Goal: Check status: Check status

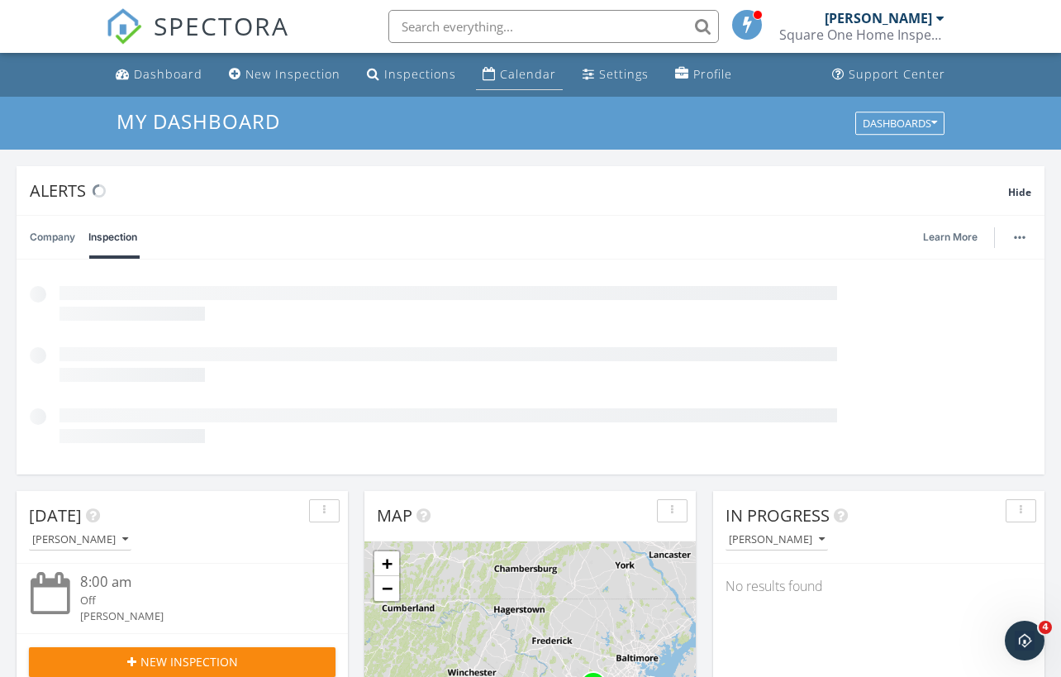
click at [502, 73] on div "Calendar" at bounding box center [528, 74] width 56 height 16
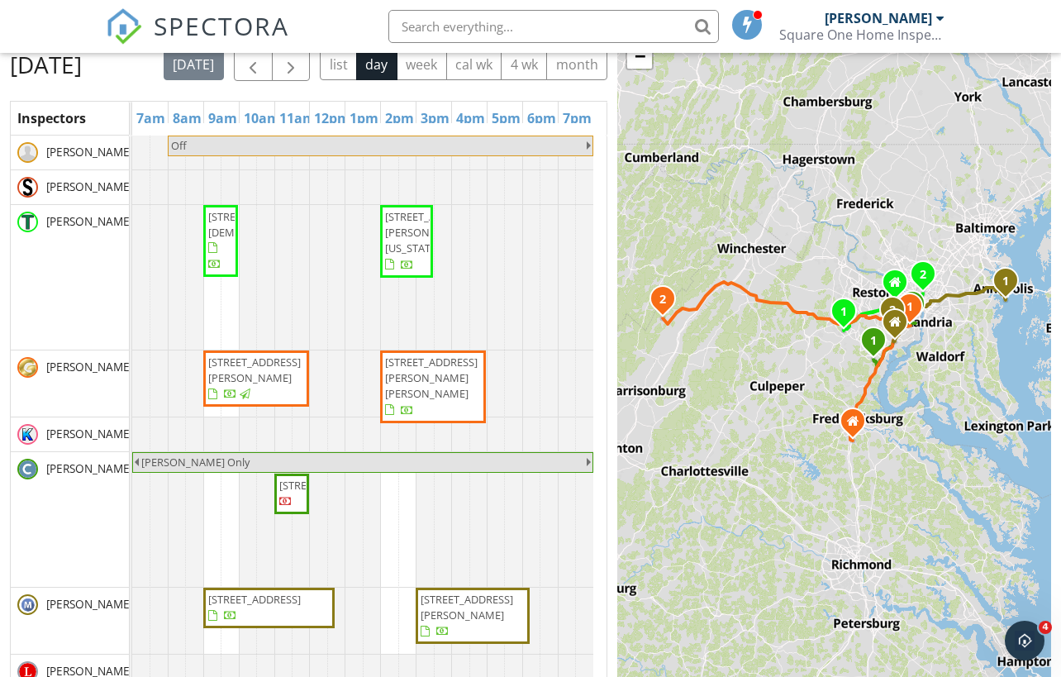
scroll to position [162, 0]
click at [301, 67] on span "button" at bounding box center [291, 65] width 20 height 20
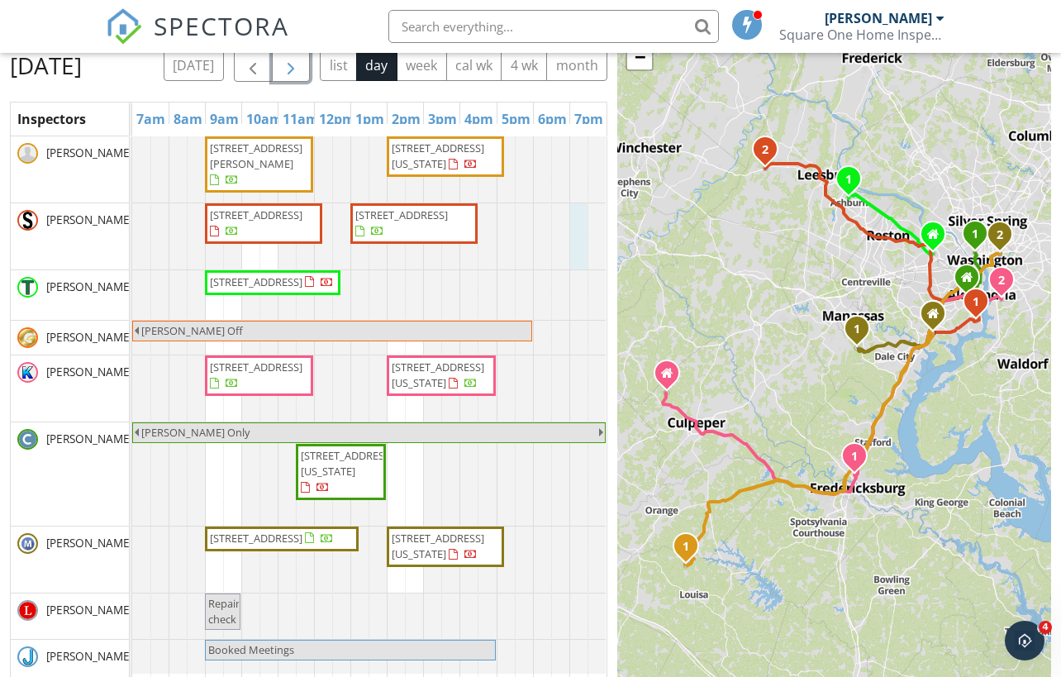
click at [132, 269] on div at bounding box center [132, 236] width 0 height 66
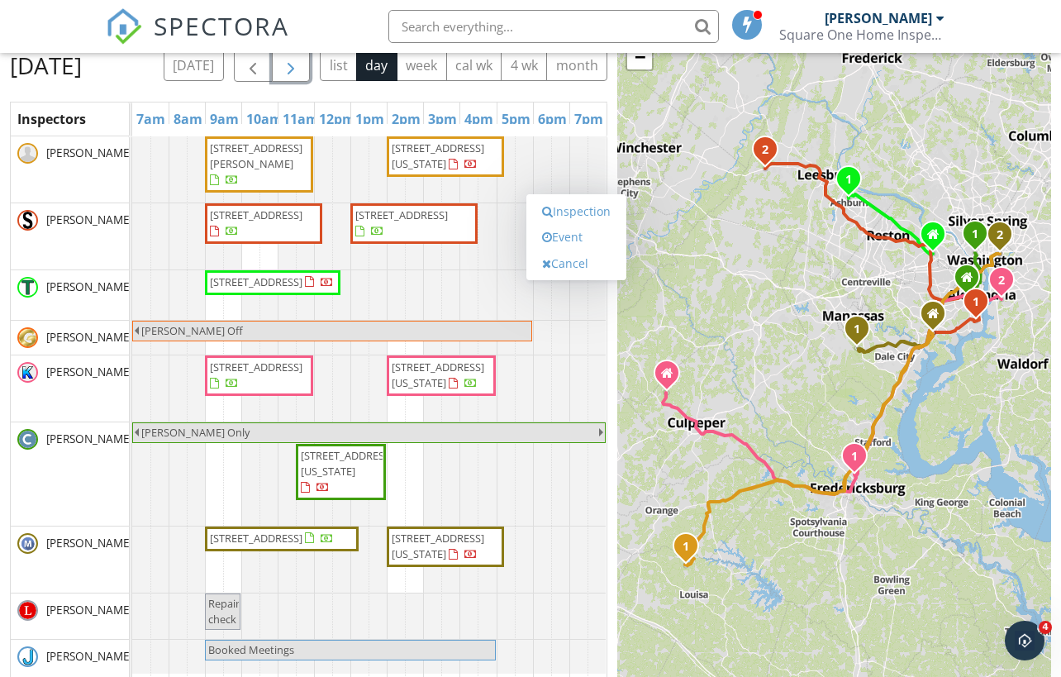
click at [132, 412] on div at bounding box center [132, 388] width 0 height 66
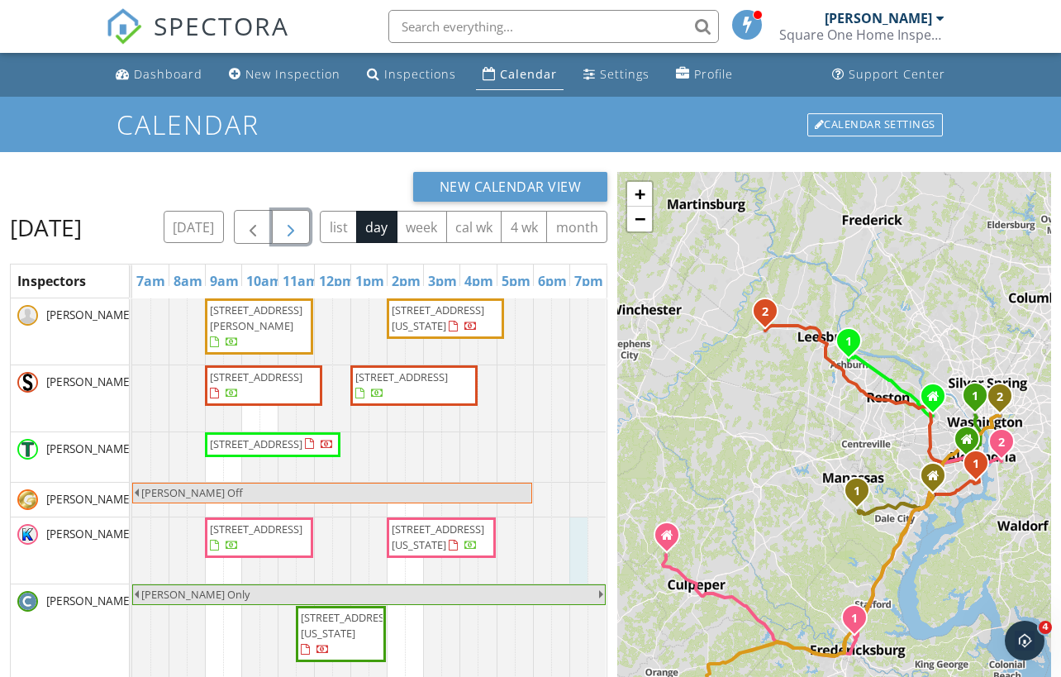
click at [301, 227] on span "button" at bounding box center [291, 227] width 20 height 20
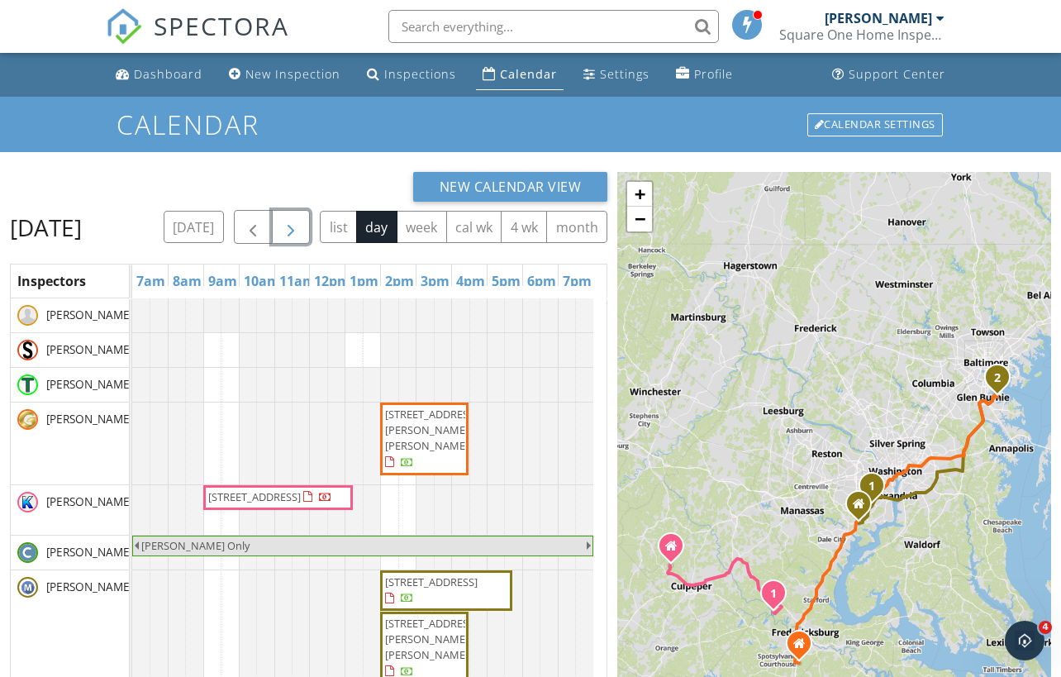
click at [301, 226] on span "button" at bounding box center [291, 227] width 20 height 20
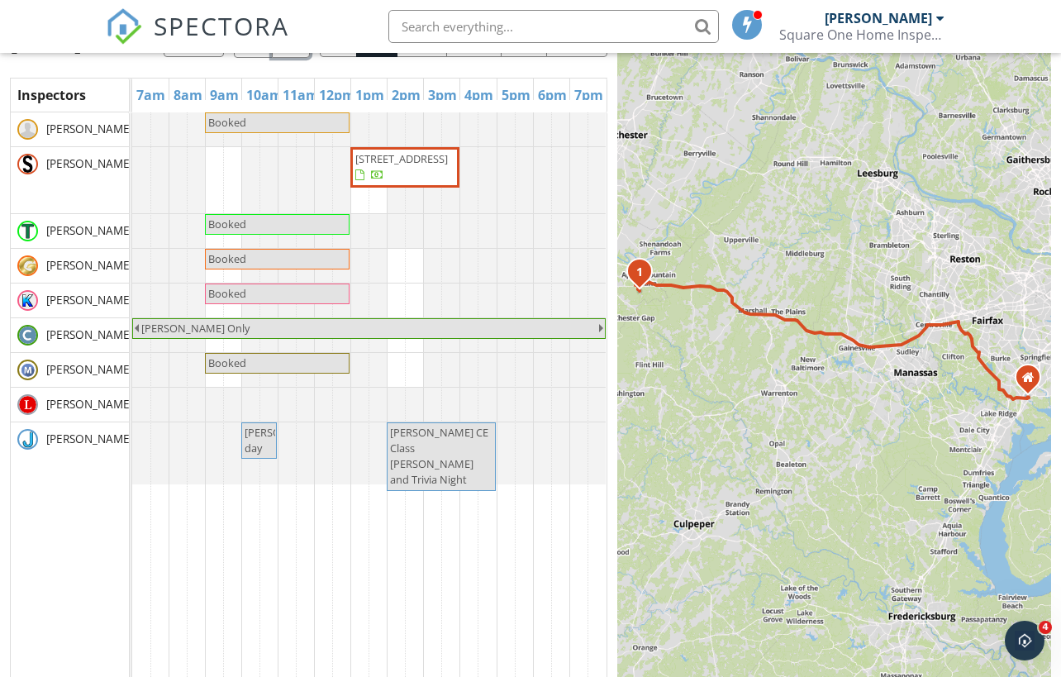
click at [269, 456] on span "davenport ce day" at bounding box center [259, 440] width 32 height 31
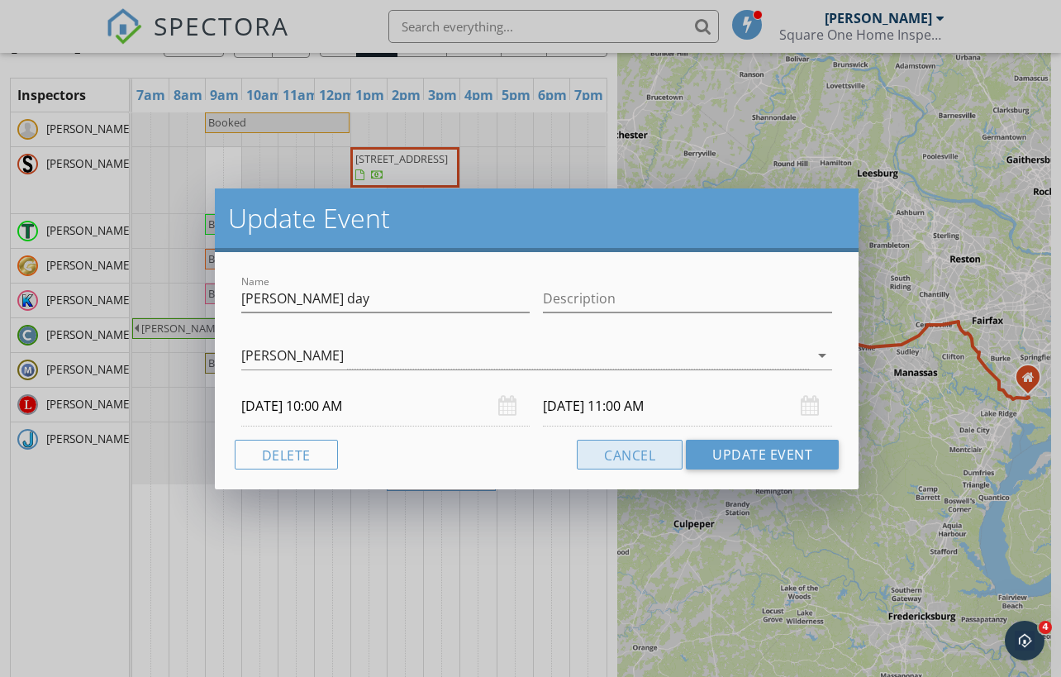
click at [633, 459] on button "Cancel" at bounding box center [630, 455] width 106 height 30
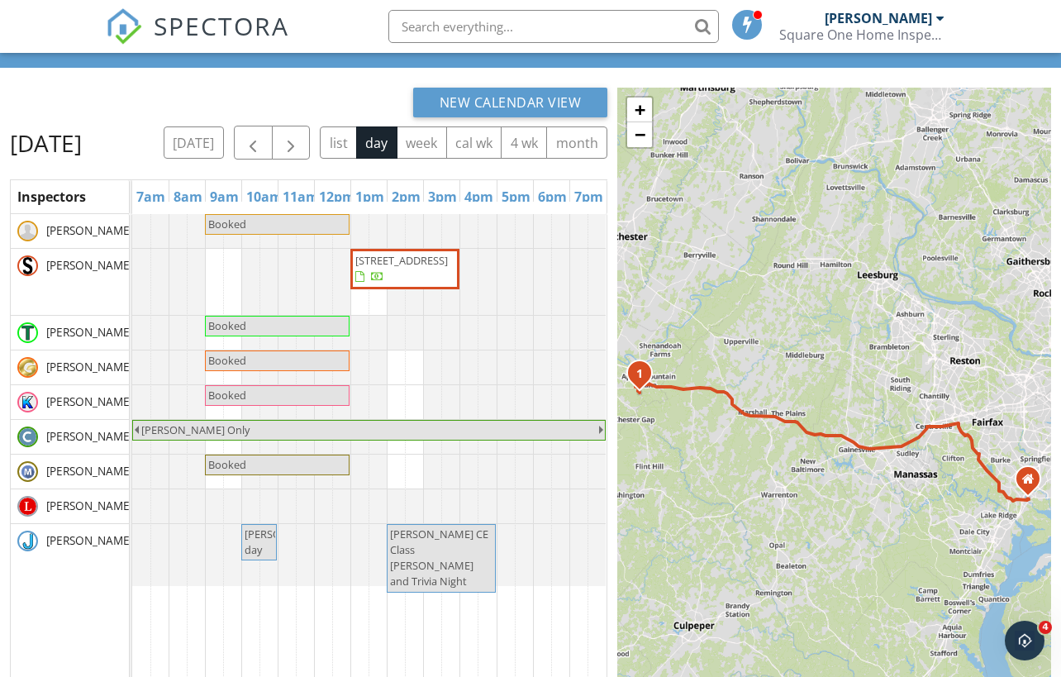
scroll to position [55, 0]
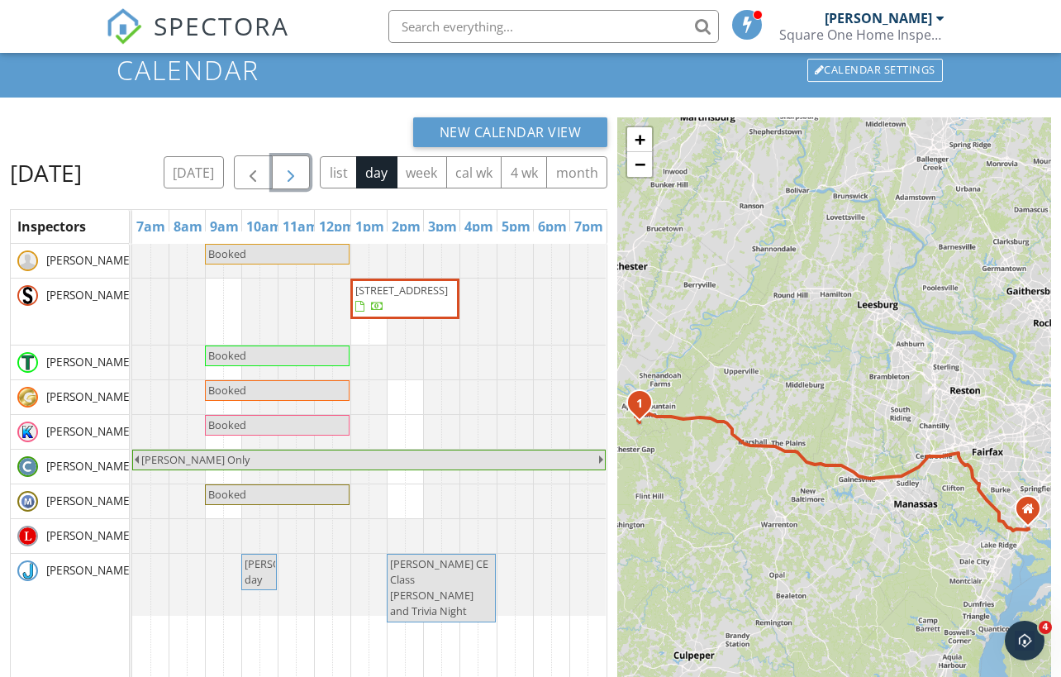
click at [301, 164] on span "button" at bounding box center [291, 173] width 20 height 20
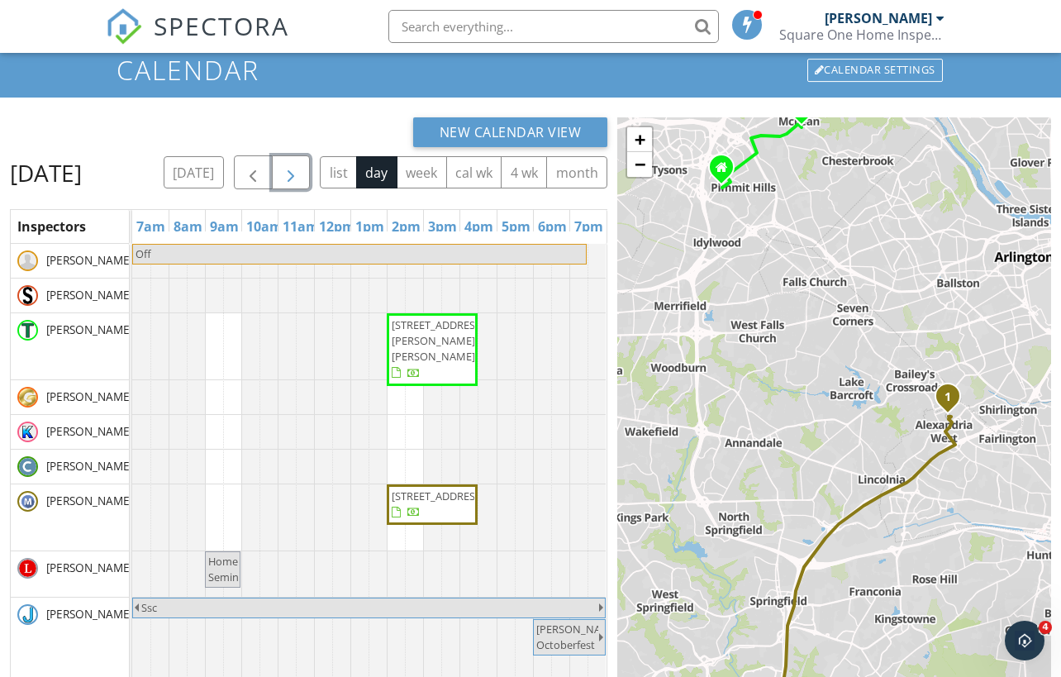
click at [311, 170] on button "button" at bounding box center [291, 172] width 39 height 34
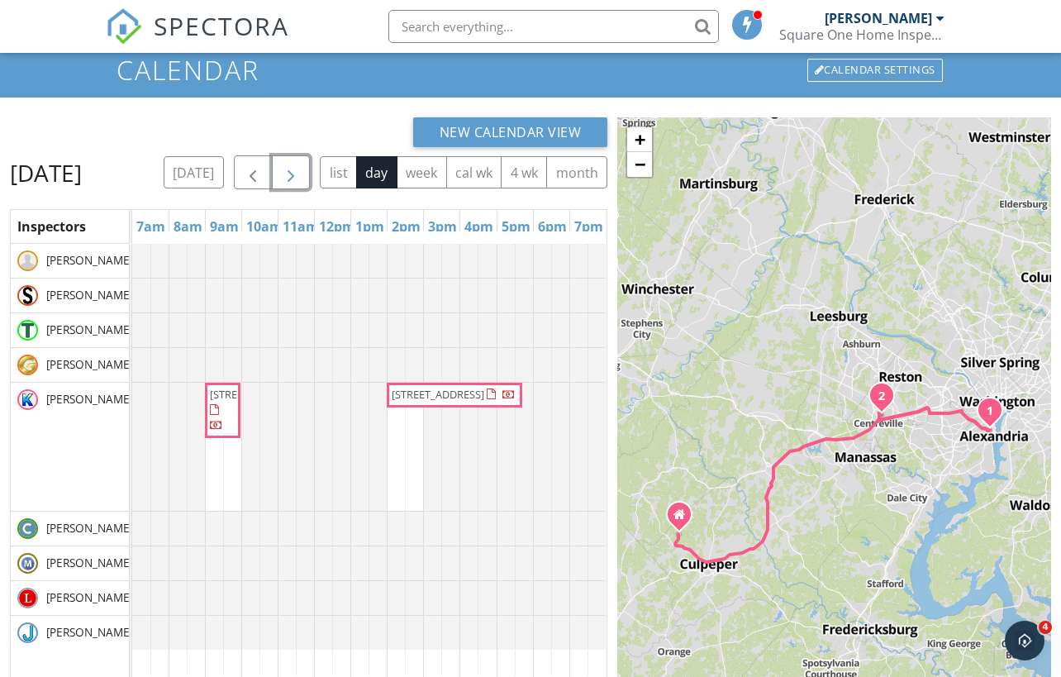
click at [301, 170] on span "button" at bounding box center [291, 173] width 20 height 20
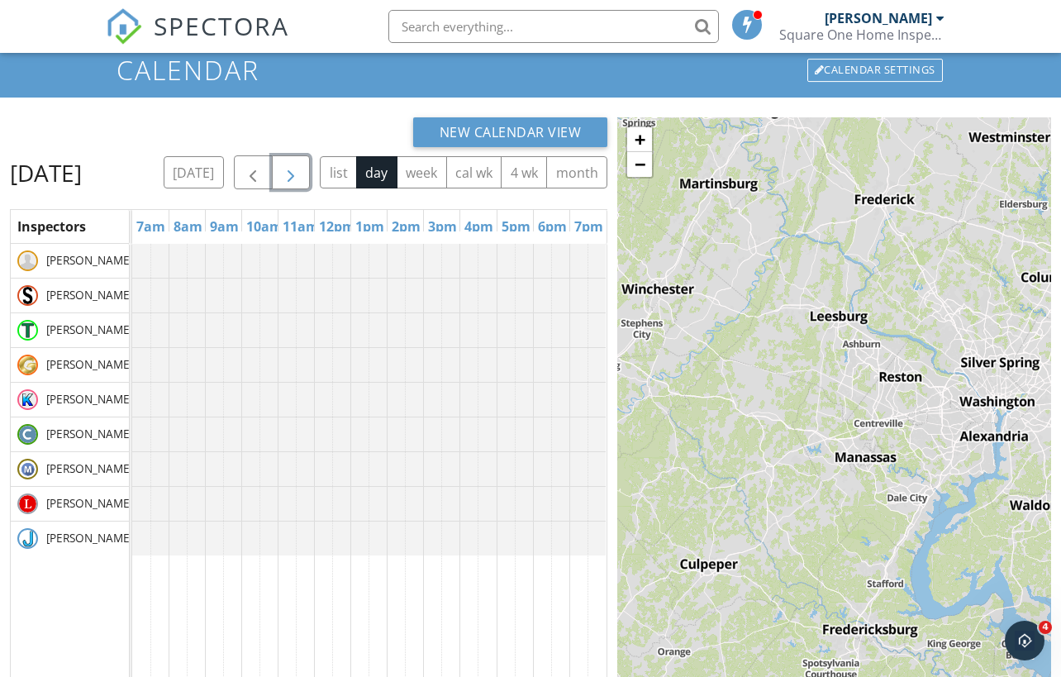
click at [301, 170] on span "button" at bounding box center [291, 173] width 20 height 20
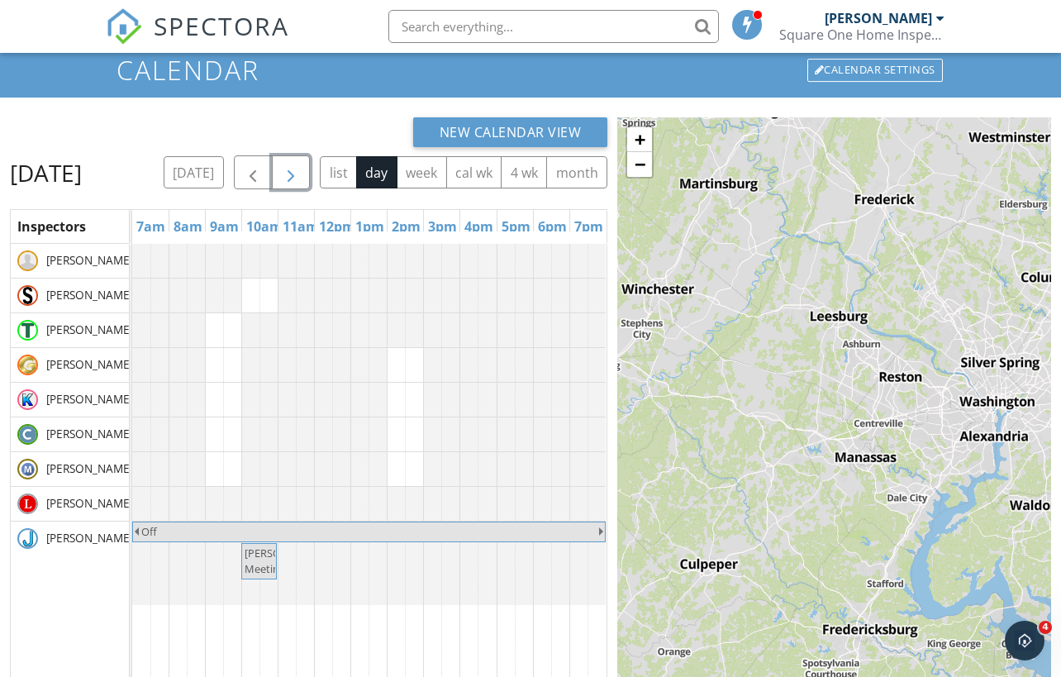
click at [301, 170] on span "button" at bounding box center [291, 173] width 20 height 20
click at [311, 170] on button "button" at bounding box center [291, 172] width 39 height 34
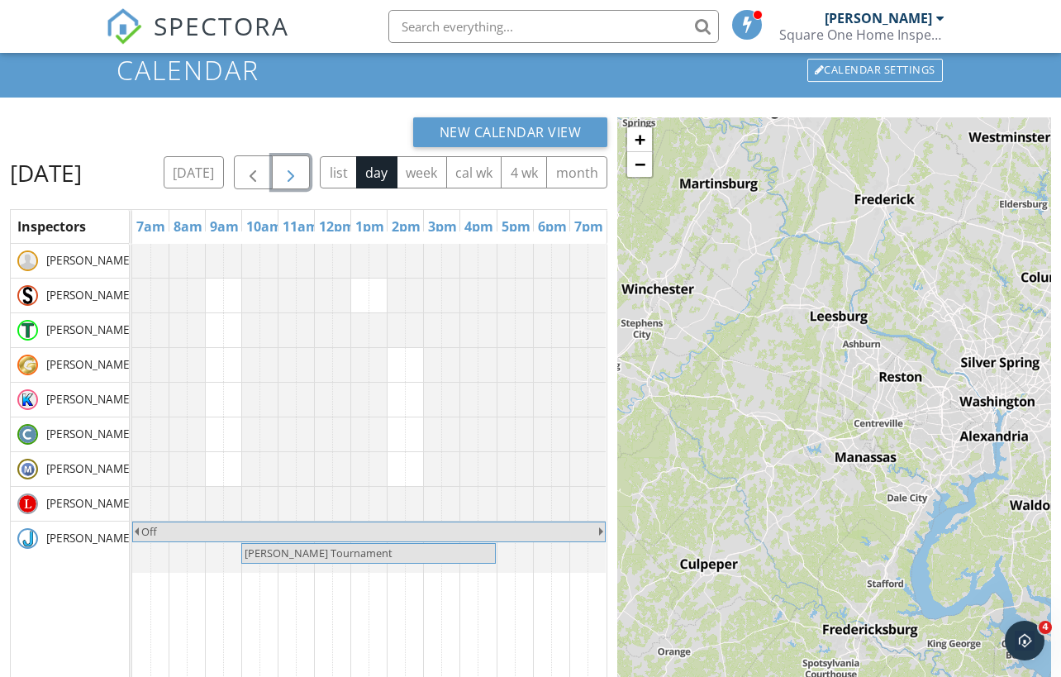
click at [301, 170] on span "button" at bounding box center [291, 173] width 20 height 20
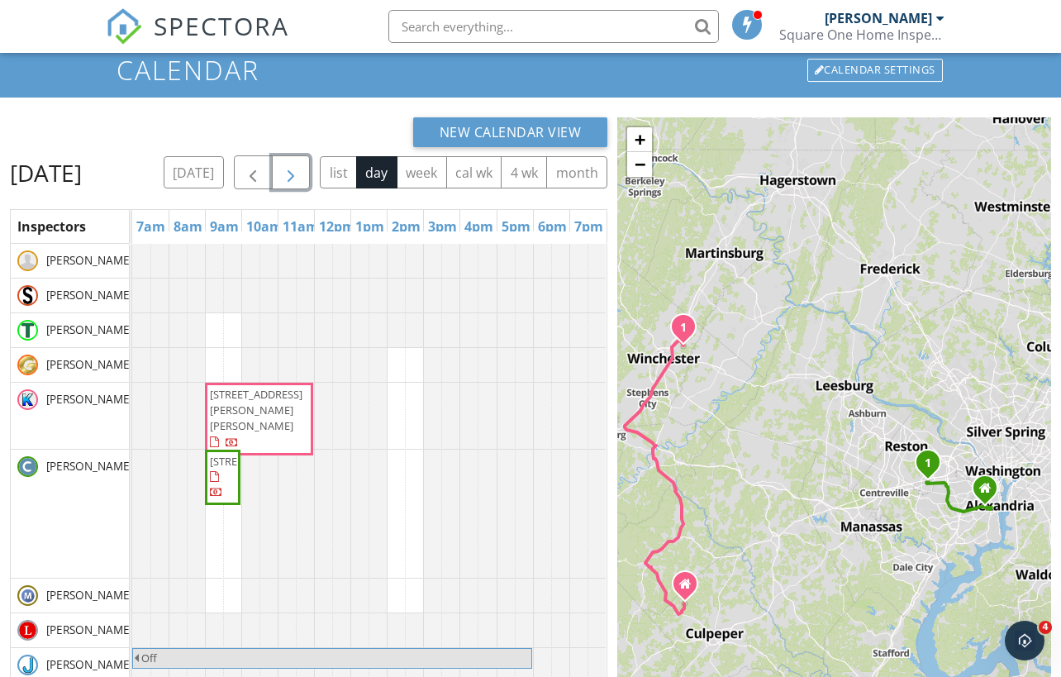
click at [301, 170] on span "button" at bounding box center [291, 173] width 20 height 20
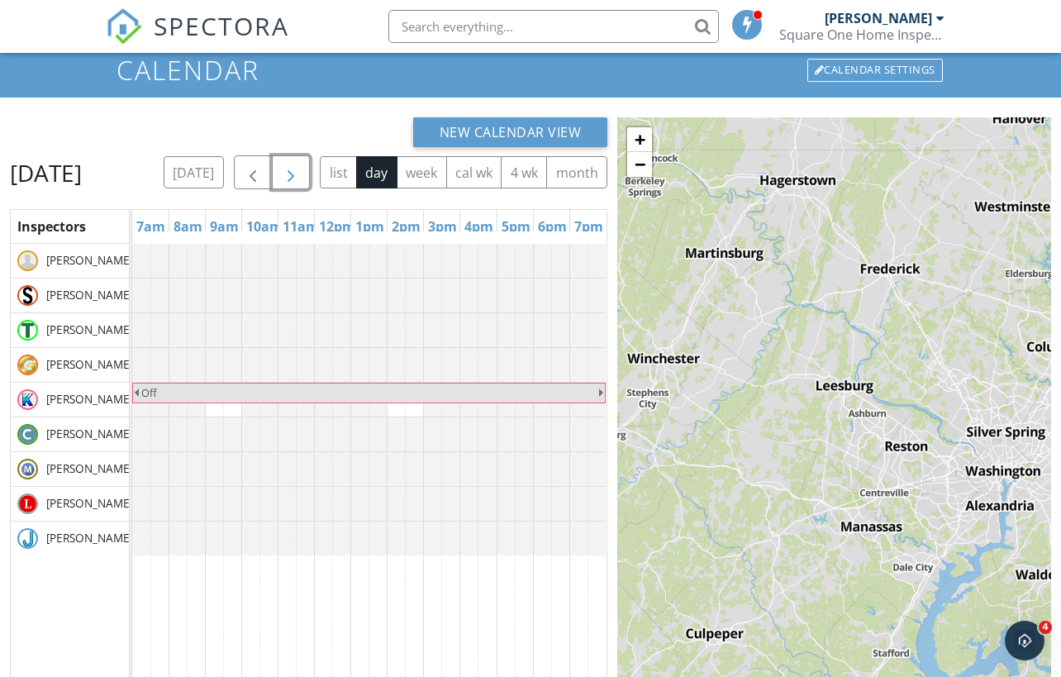
click at [311, 170] on button "button" at bounding box center [291, 172] width 39 height 34
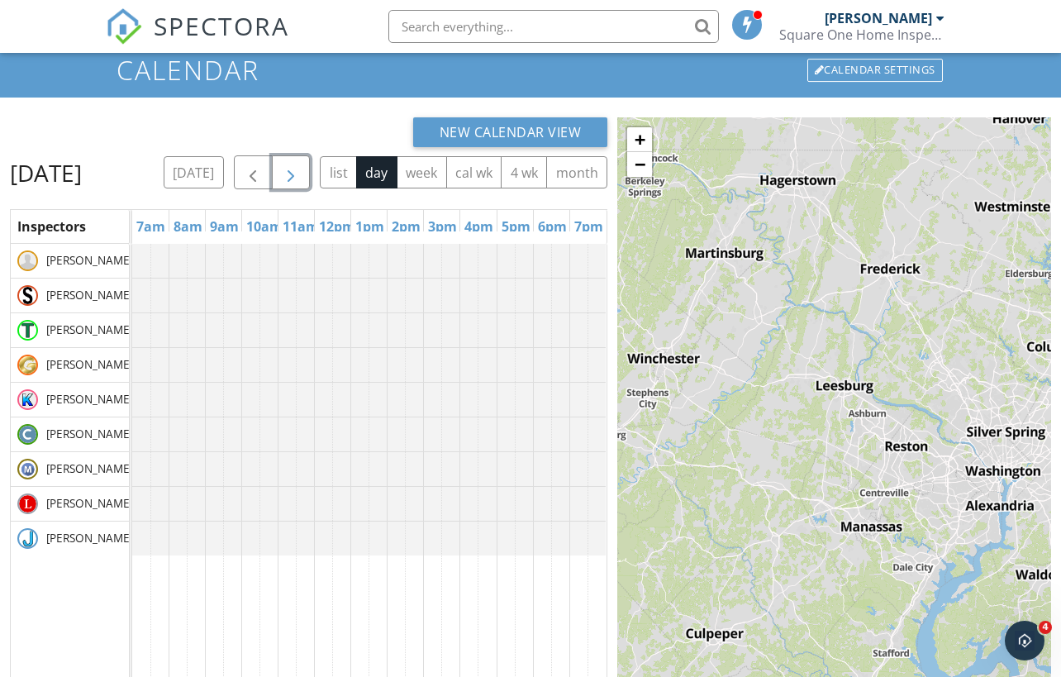
click at [301, 170] on span "button" at bounding box center [291, 173] width 20 height 20
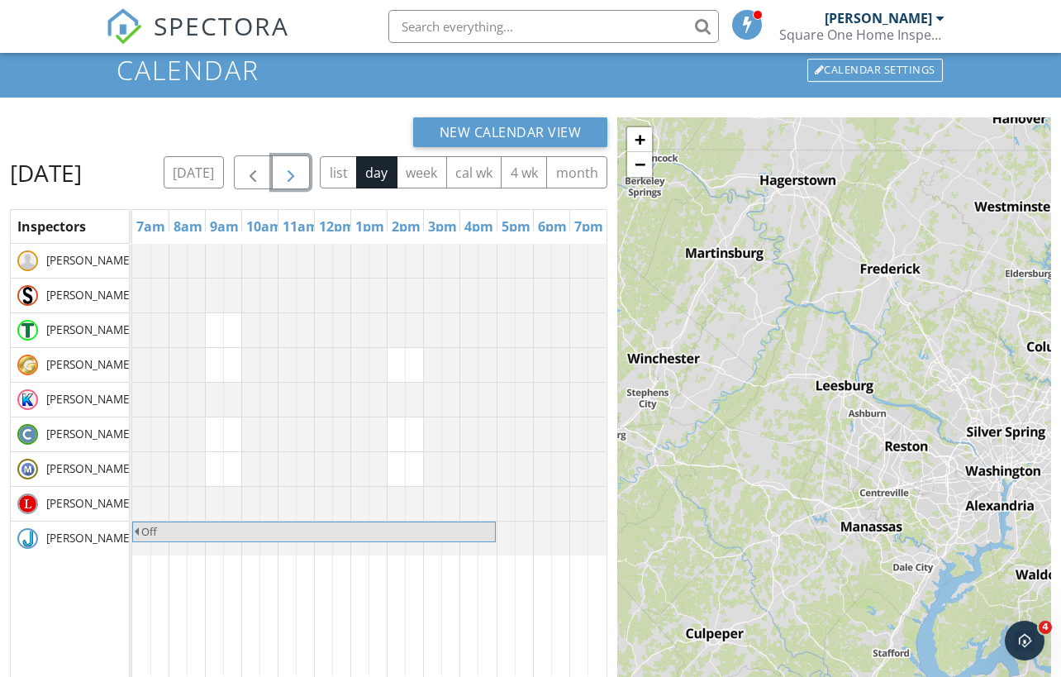
click at [301, 170] on span "button" at bounding box center [291, 173] width 20 height 20
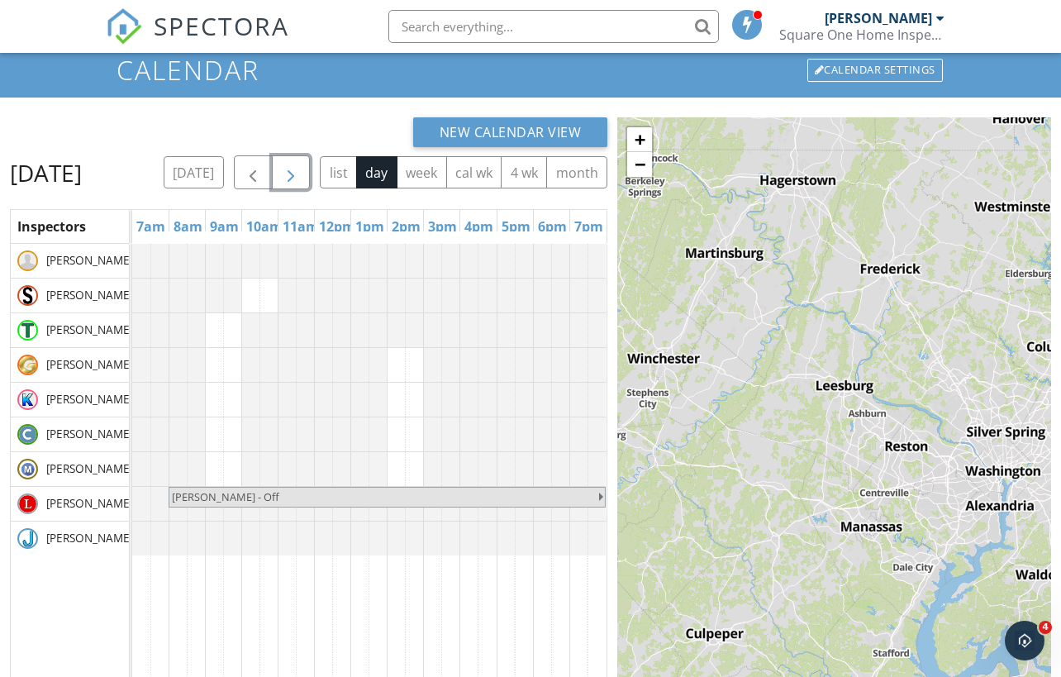
click at [301, 170] on span "button" at bounding box center [291, 173] width 20 height 20
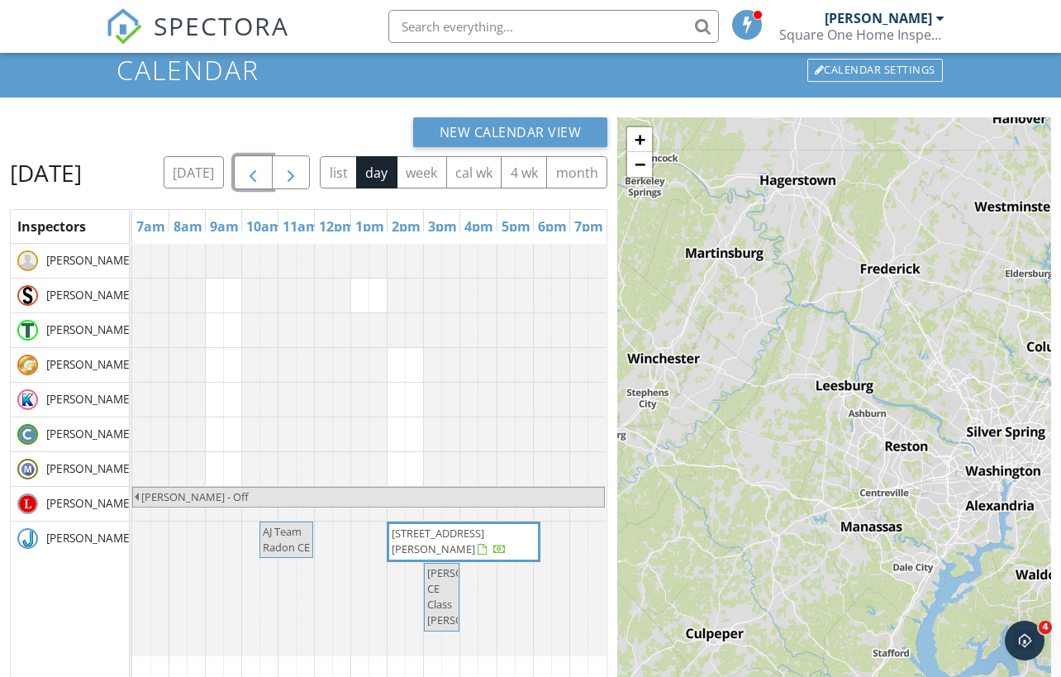
click at [273, 170] on button "button" at bounding box center [253, 172] width 39 height 34
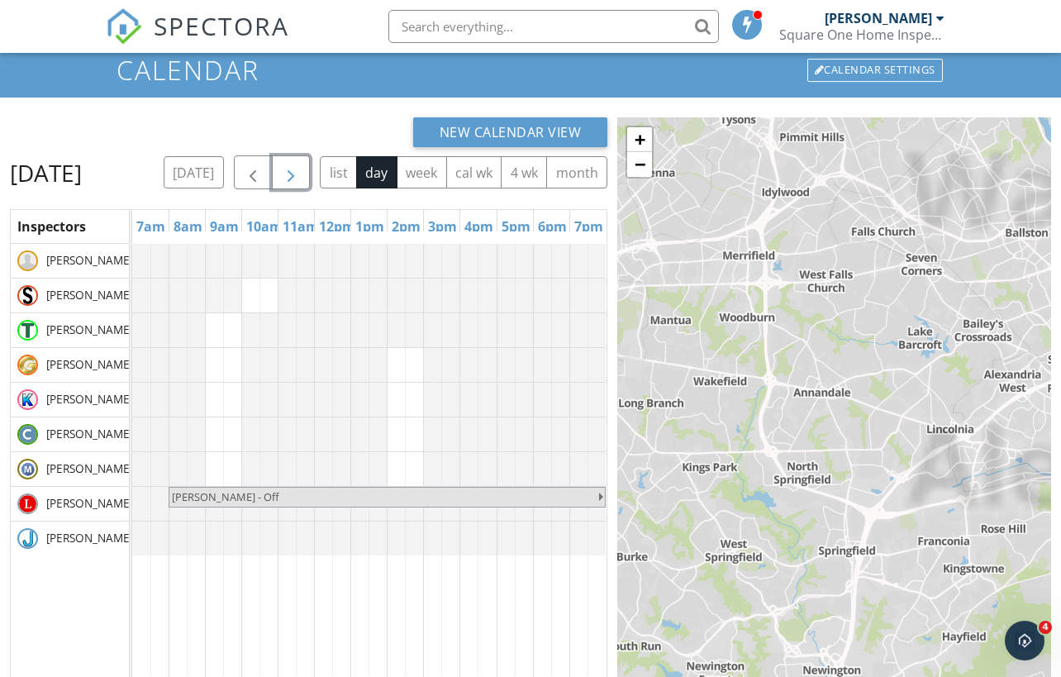
click at [301, 170] on span "button" at bounding box center [291, 173] width 20 height 20
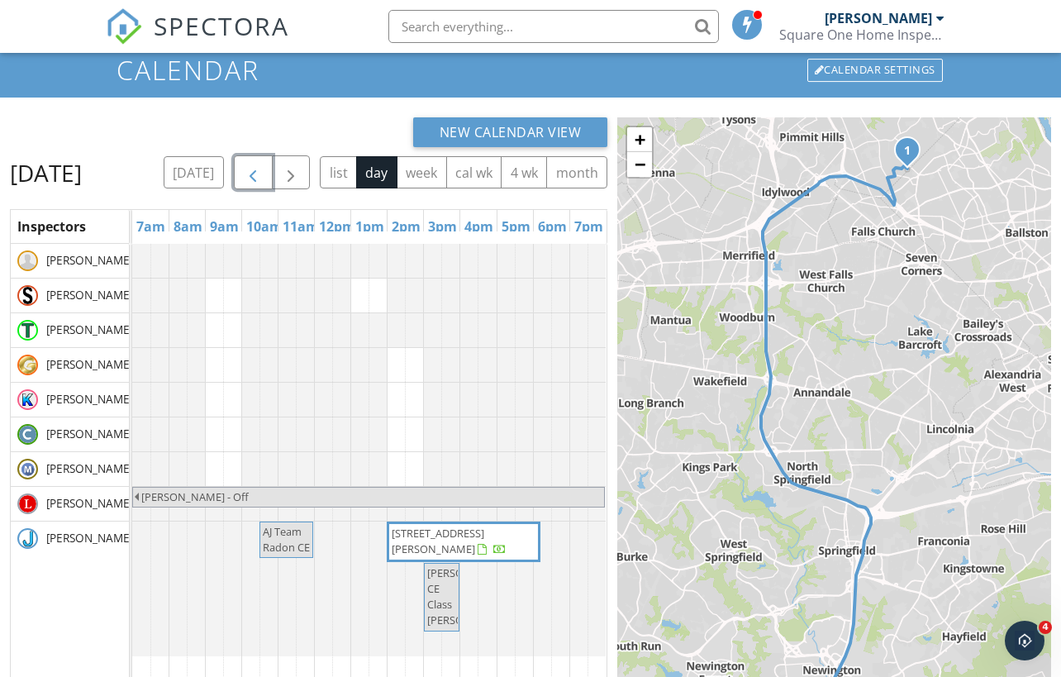
click at [273, 170] on button "button" at bounding box center [253, 172] width 39 height 34
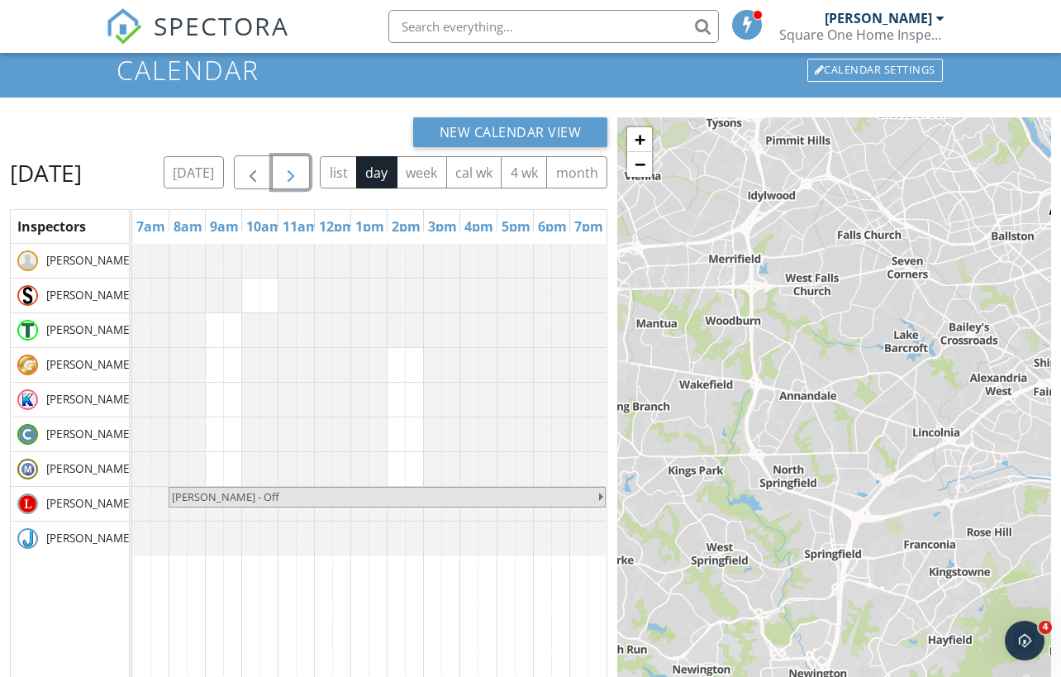
click at [301, 170] on span "button" at bounding box center [291, 173] width 20 height 20
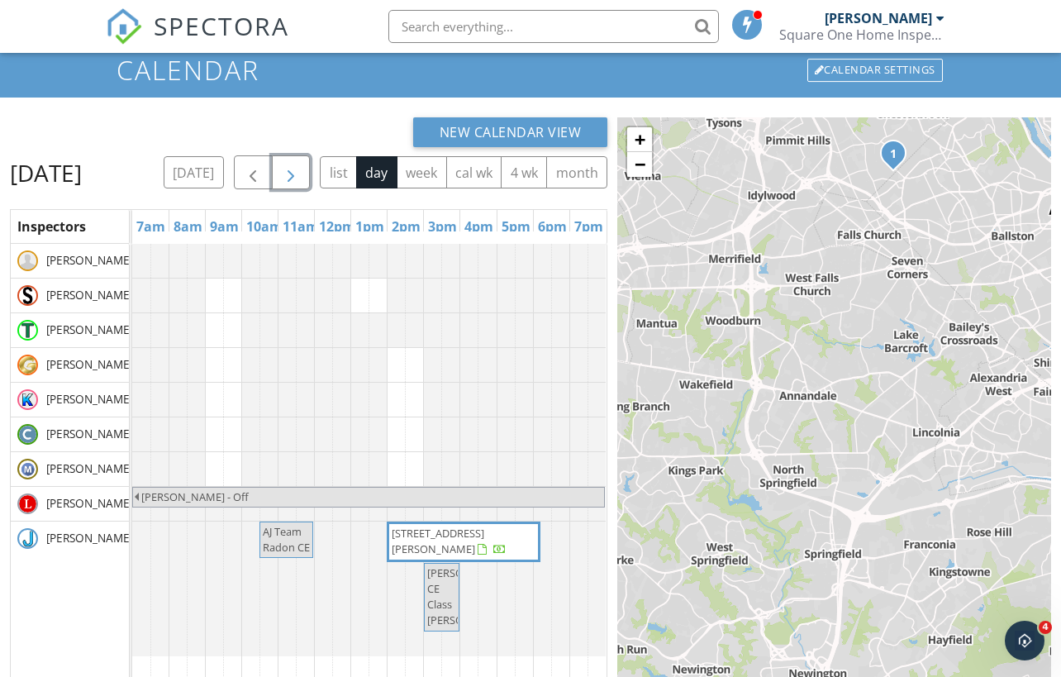
click at [311, 171] on button "button" at bounding box center [291, 172] width 39 height 34
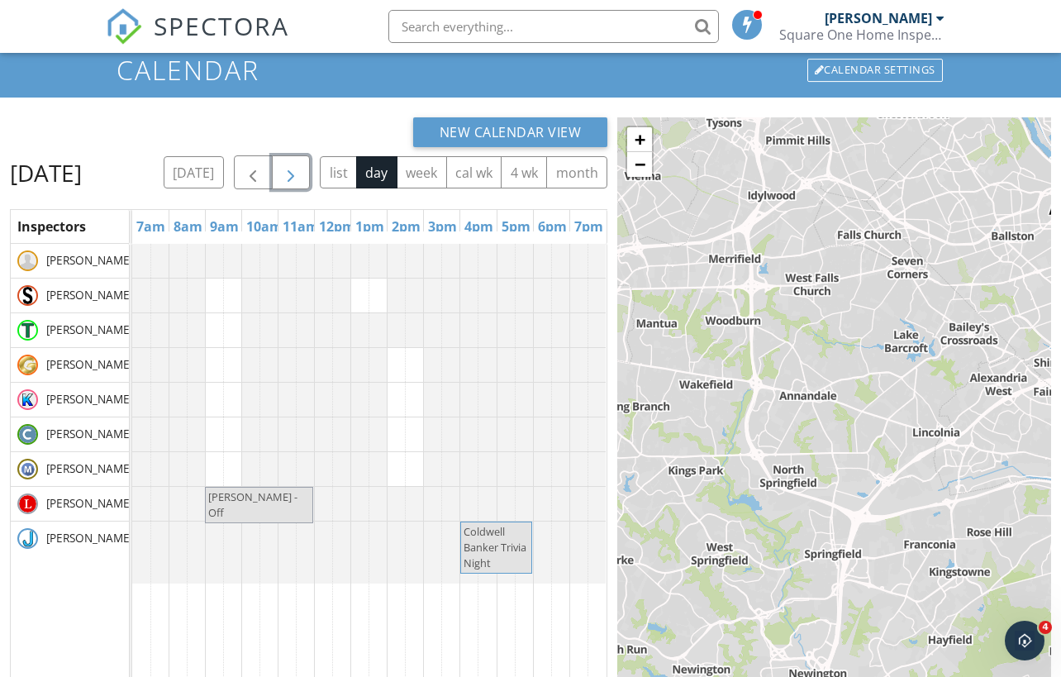
click at [301, 173] on span "button" at bounding box center [291, 173] width 20 height 20
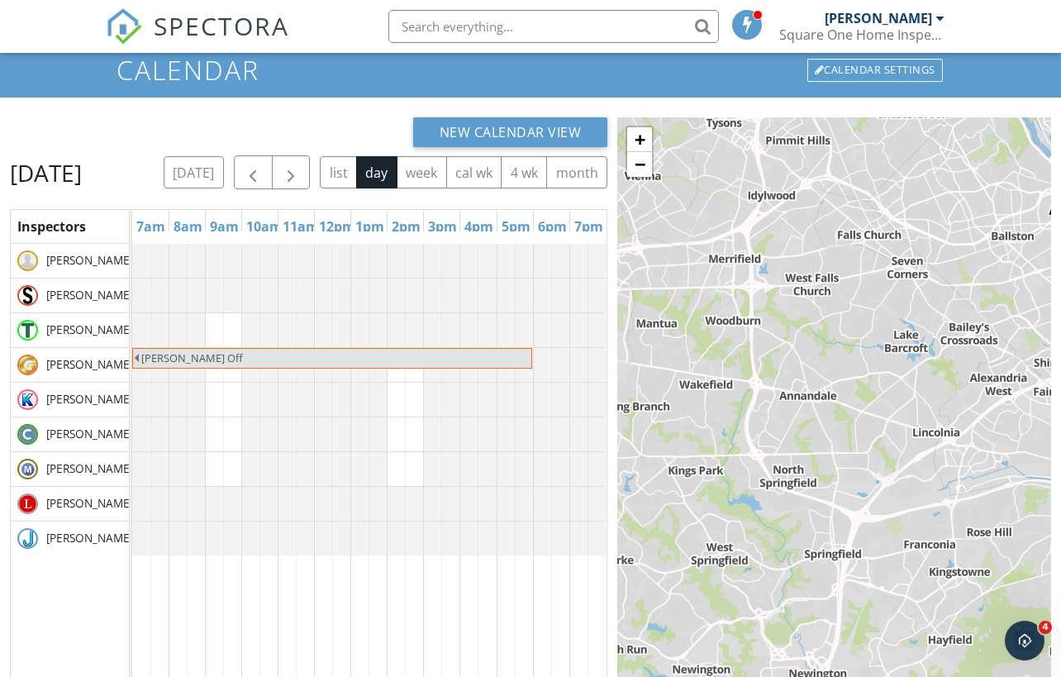
click at [377, 174] on div "today list day week cal wk 4 wk month" at bounding box center [386, 172] width 444 height 34
click at [374, 174] on div "today list day week cal wk 4 wk month" at bounding box center [386, 172] width 444 height 34
click at [376, 174] on div "today list day week cal wk 4 wk month" at bounding box center [386, 172] width 444 height 34
click at [311, 173] on button "button" at bounding box center [291, 172] width 39 height 34
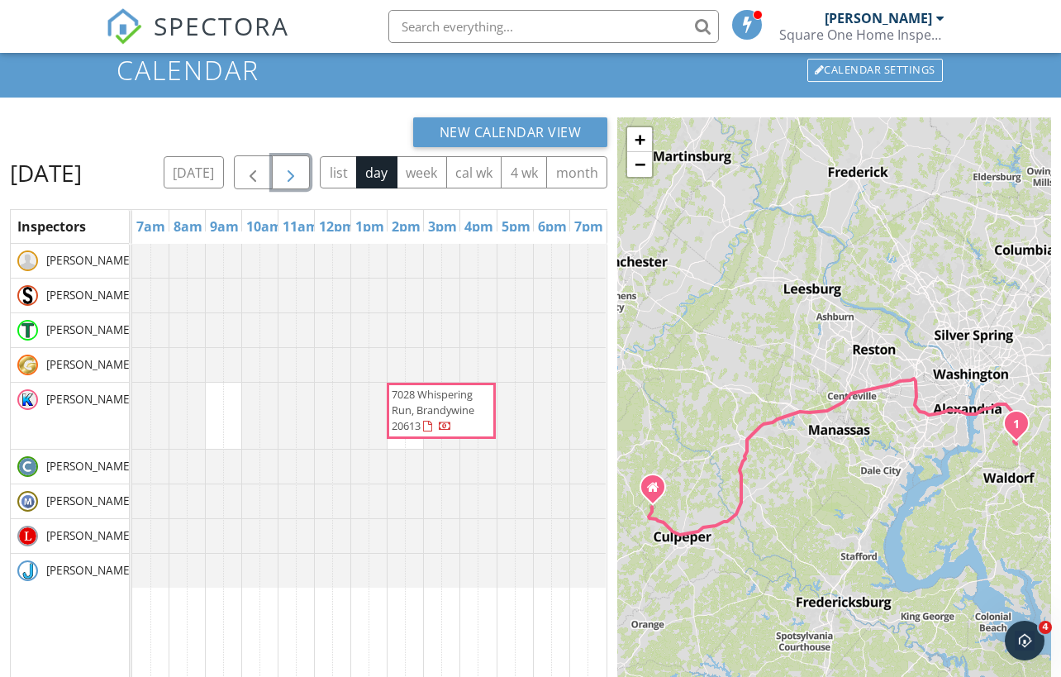
click at [301, 173] on span "button" at bounding box center [291, 173] width 20 height 20
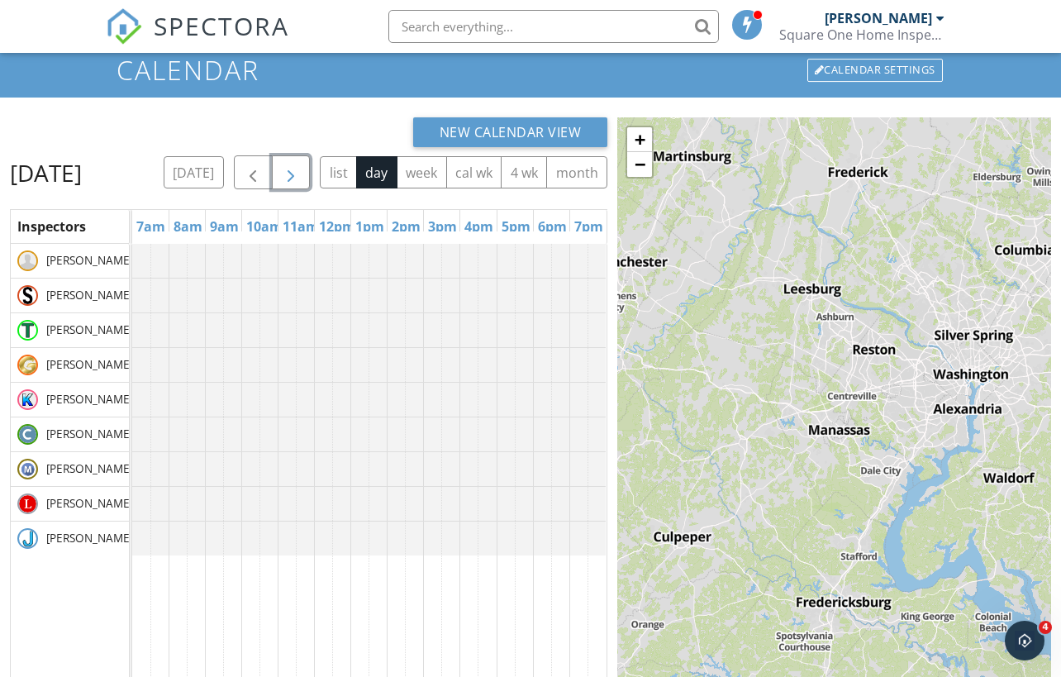
click at [311, 173] on button "button" at bounding box center [291, 172] width 39 height 34
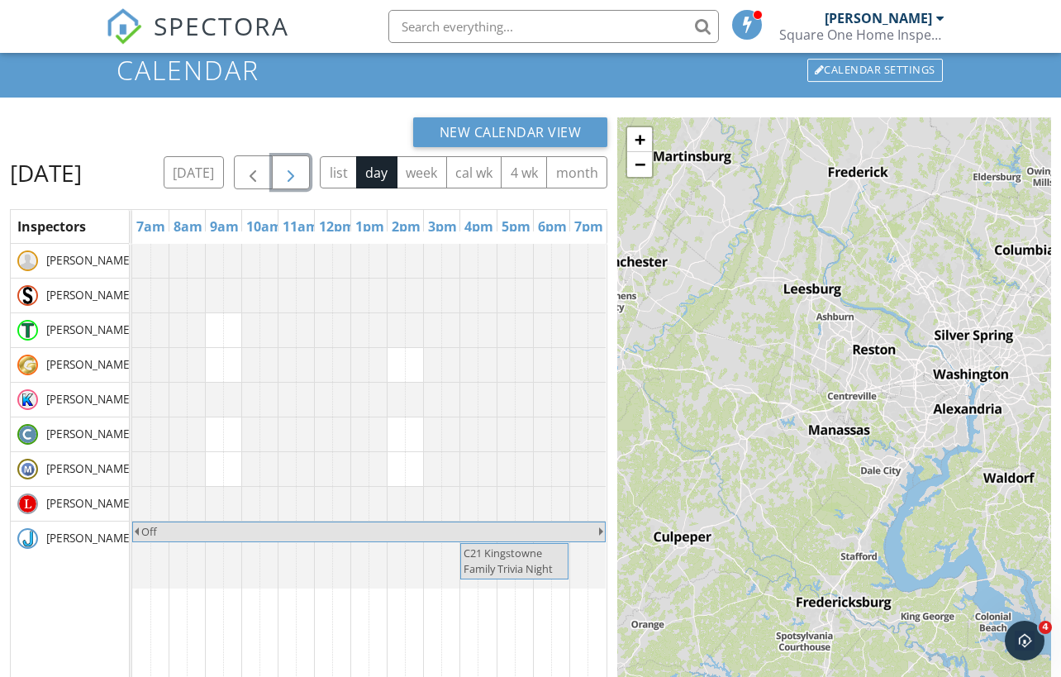
click at [301, 174] on span "button" at bounding box center [291, 173] width 20 height 20
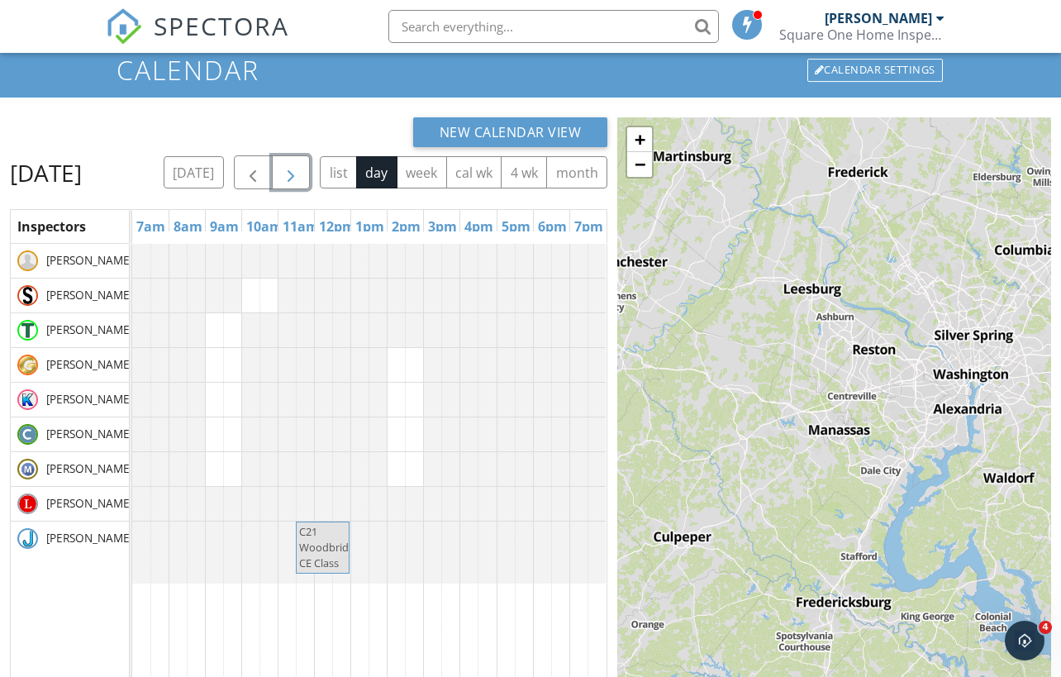
click at [301, 174] on span "button" at bounding box center [291, 173] width 20 height 20
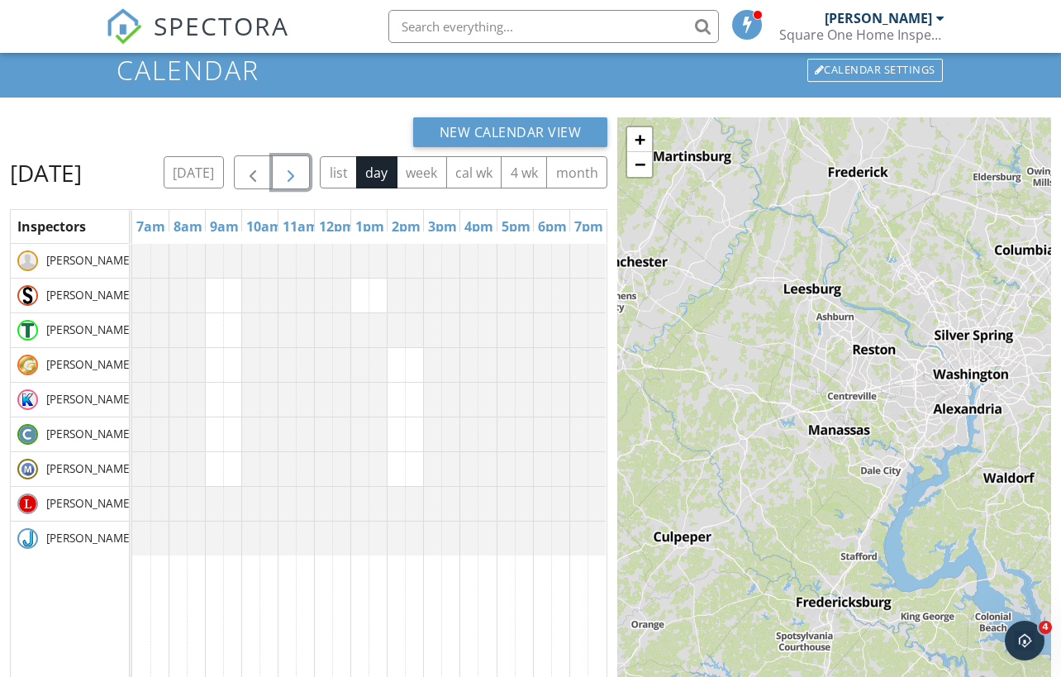
click at [301, 173] on span "button" at bounding box center [291, 173] width 20 height 20
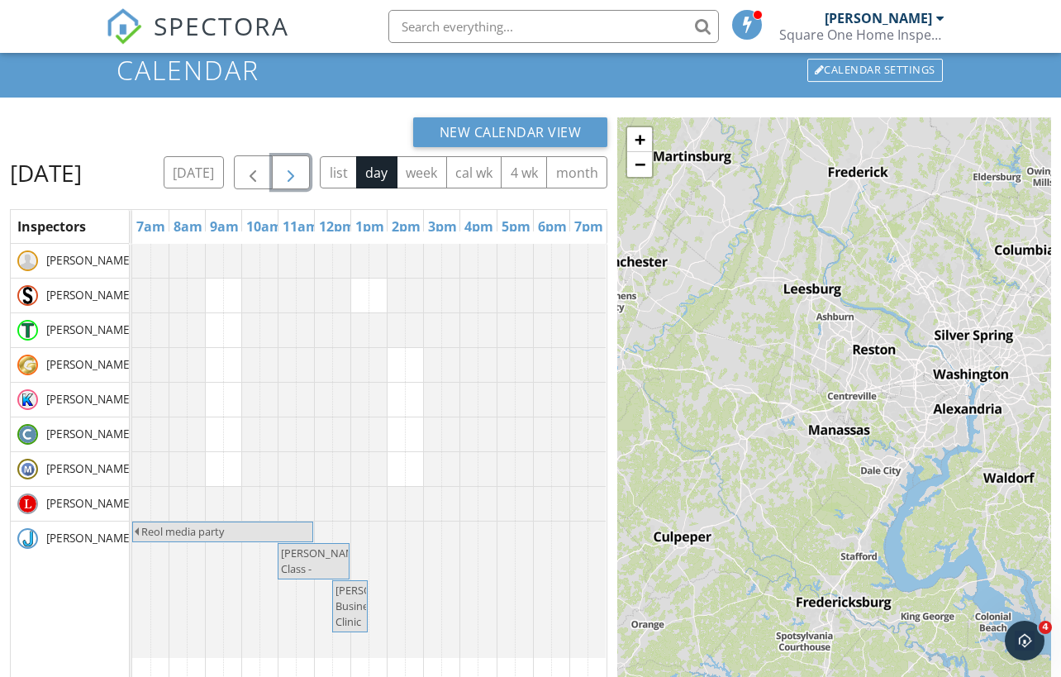
click at [311, 173] on button "button" at bounding box center [291, 172] width 39 height 34
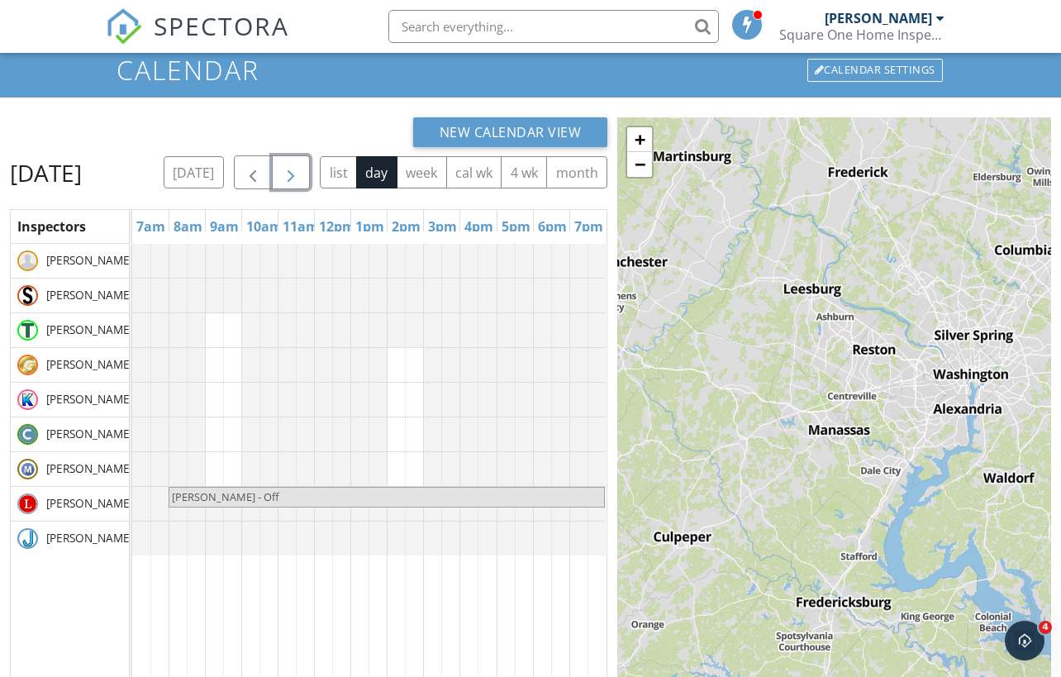
click at [311, 173] on button "button" at bounding box center [291, 172] width 39 height 34
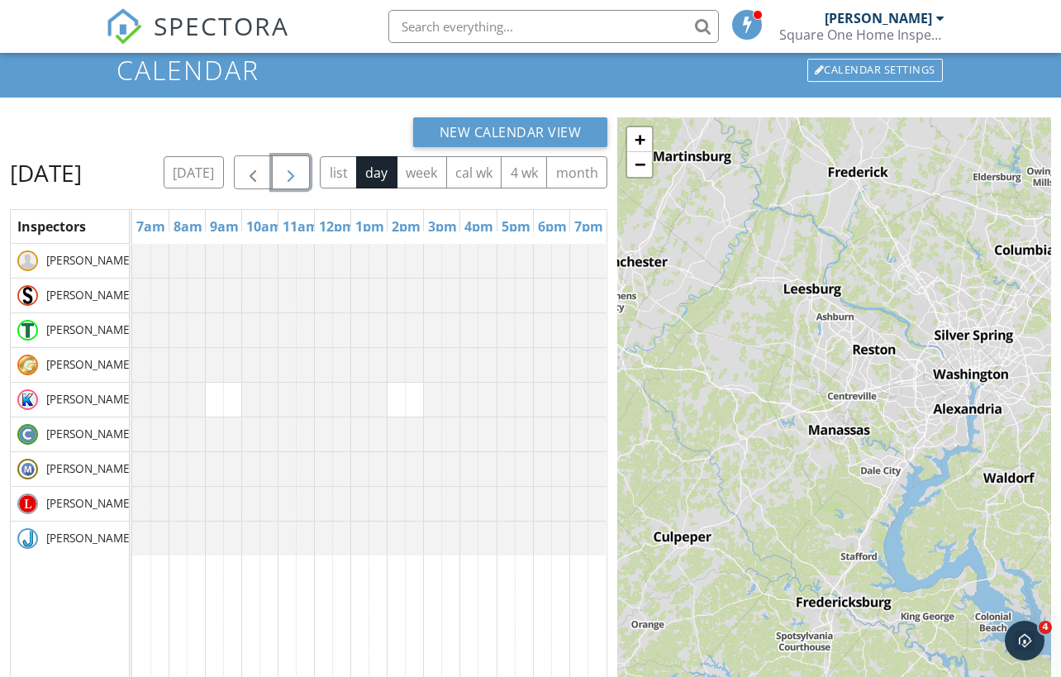
click at [301, 173] on span "button" at bounding box center [291, 173] width 20 height 20
click at [173, 30] on span "SPECTORA" at bounding box center [222, 25] width 136 height 35
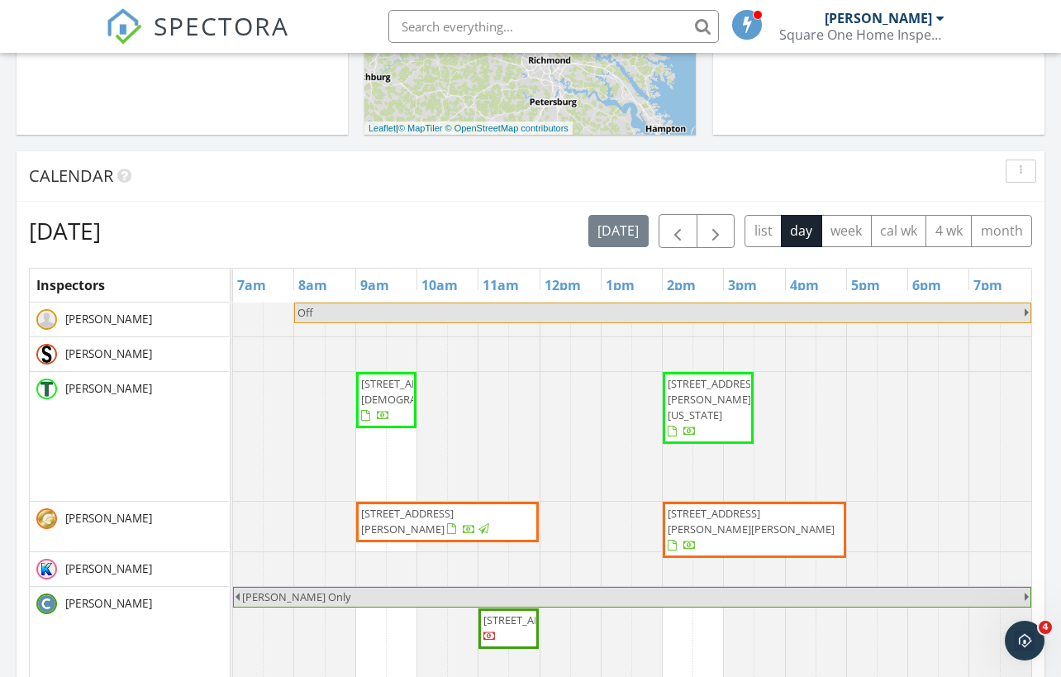
scroll to position [697, 0]
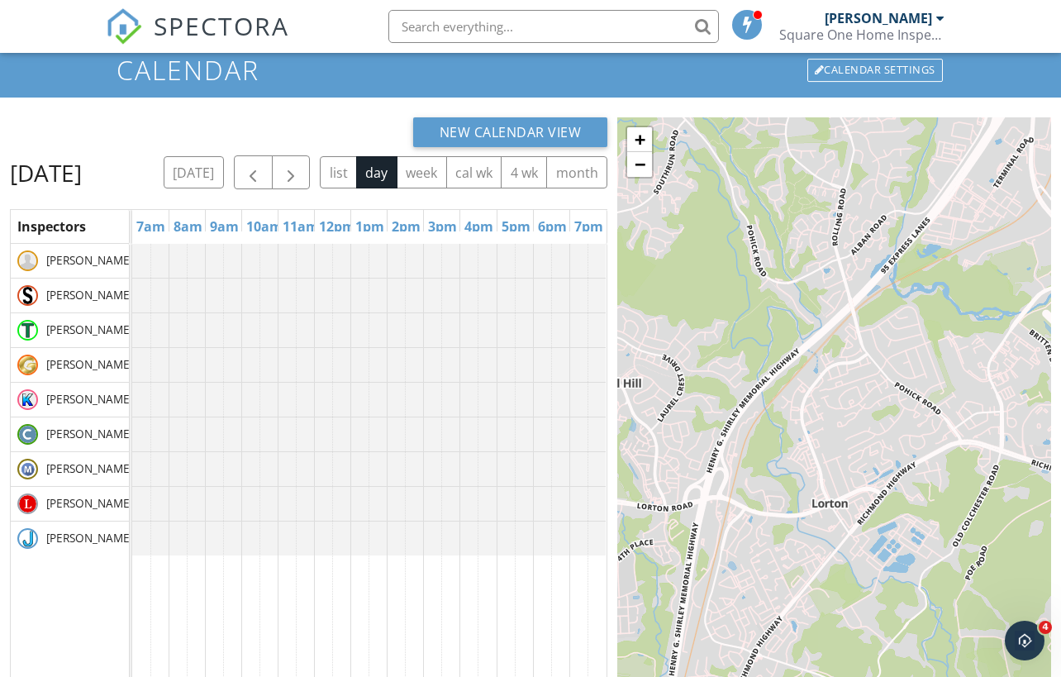
click at [209, 21] on span "SPECTORA" at bounding box center [222, 25] width 136 height 35
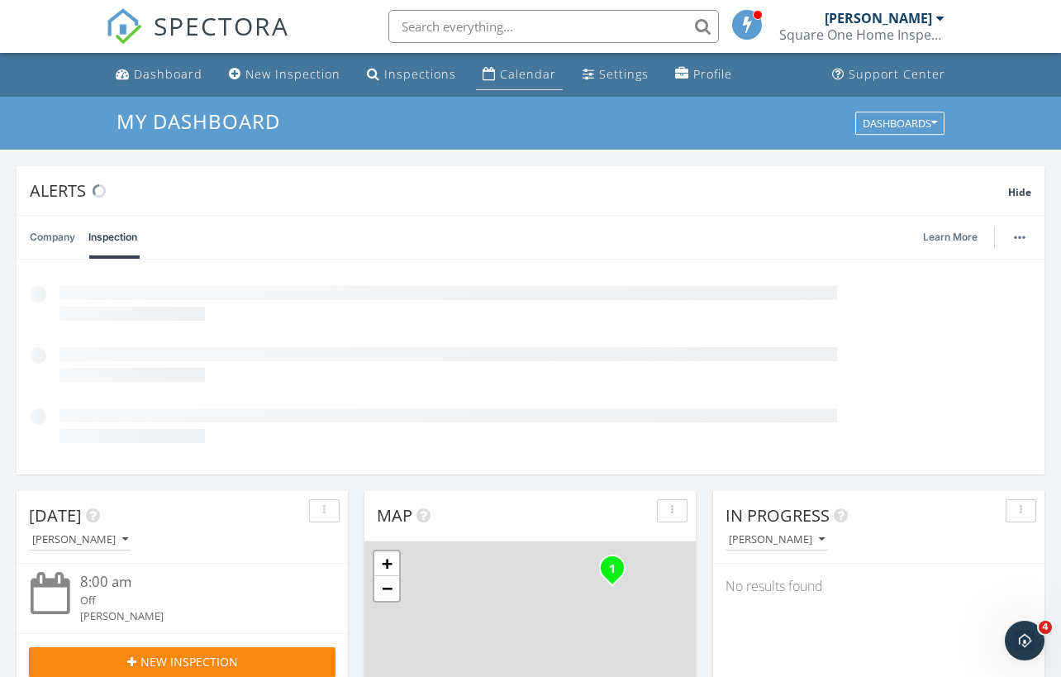
click at [483, 74] on div "Calendar" at bounding box center [489, 73] width 13 height 13
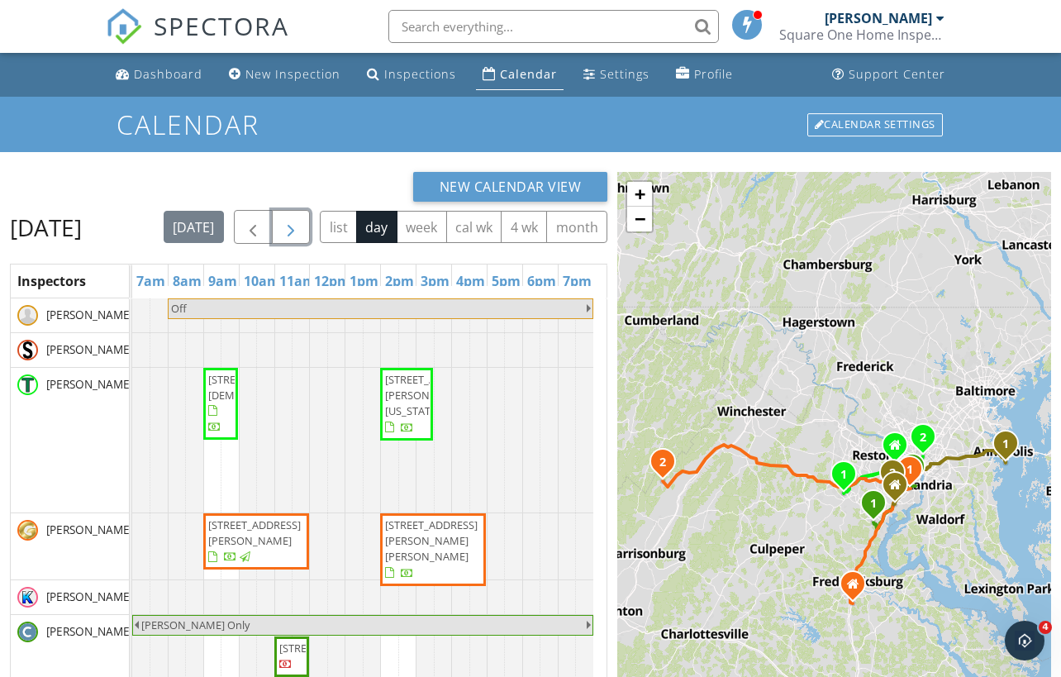
click at [311, 228] on button "button" at bounding box center [291, 227] width 39 height 34
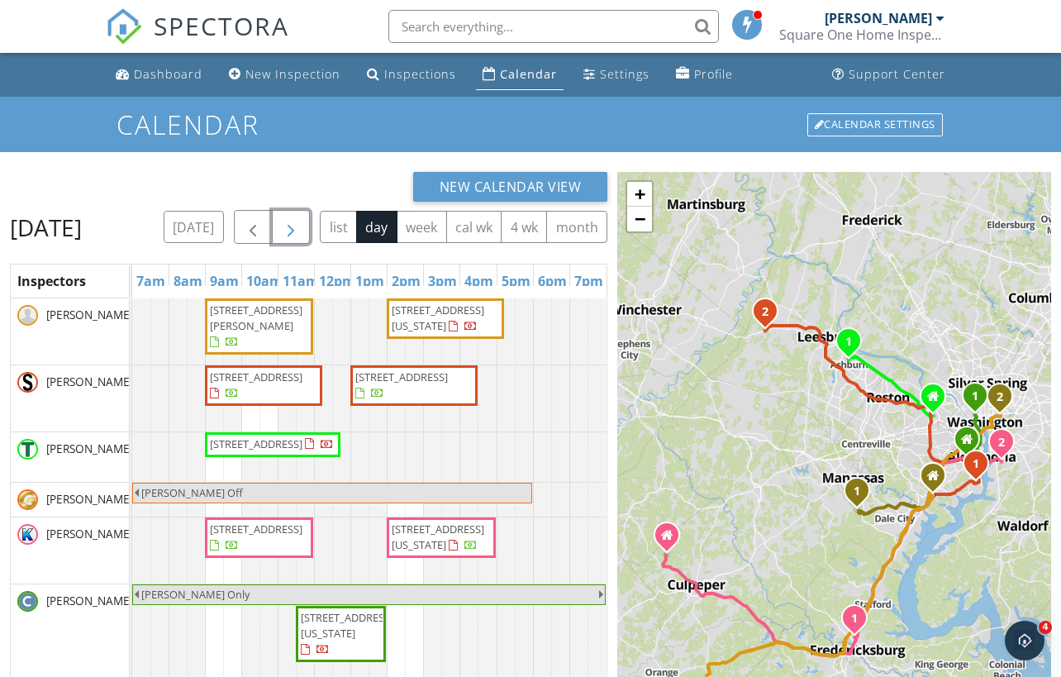
click at [257, 333] on span "[STREET_ADDRESS][PERSON_NAME]" at bounding box center [256, 317] width 93 height 31
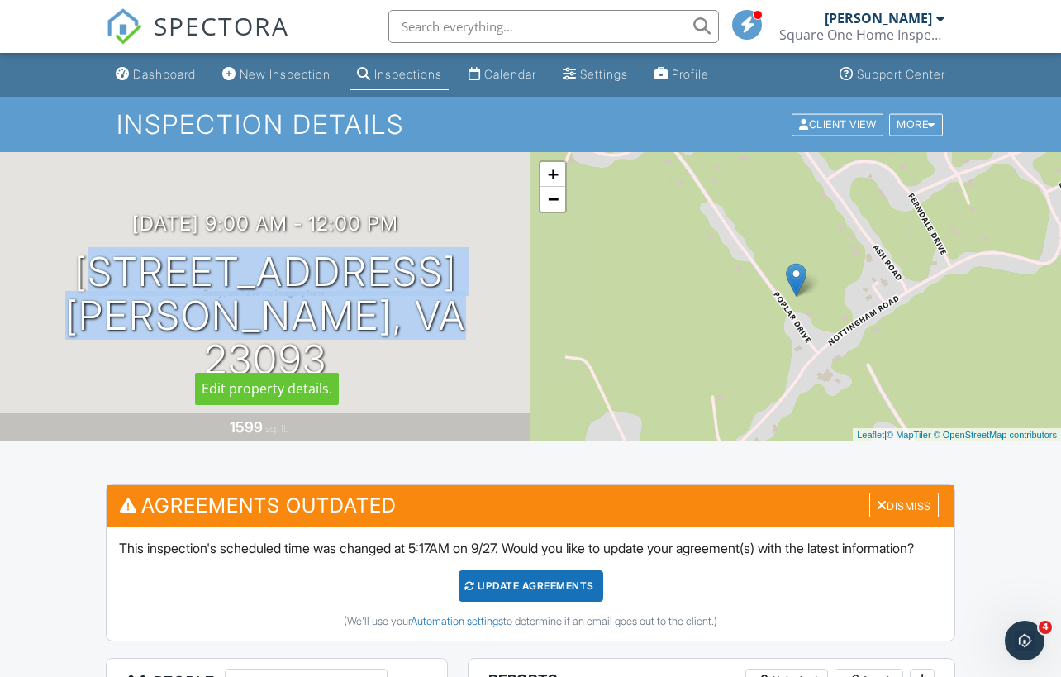
drag, startPoint x: 109, startPoint y: 284, endPoint x: 426, endPoint y: 341, distance: 322.4
click at [437, 344] on h1 "[STREET_ADDRESS] [PERSON_NAME], VA 23093" at bounding box center [265, 315] width 478 height 131
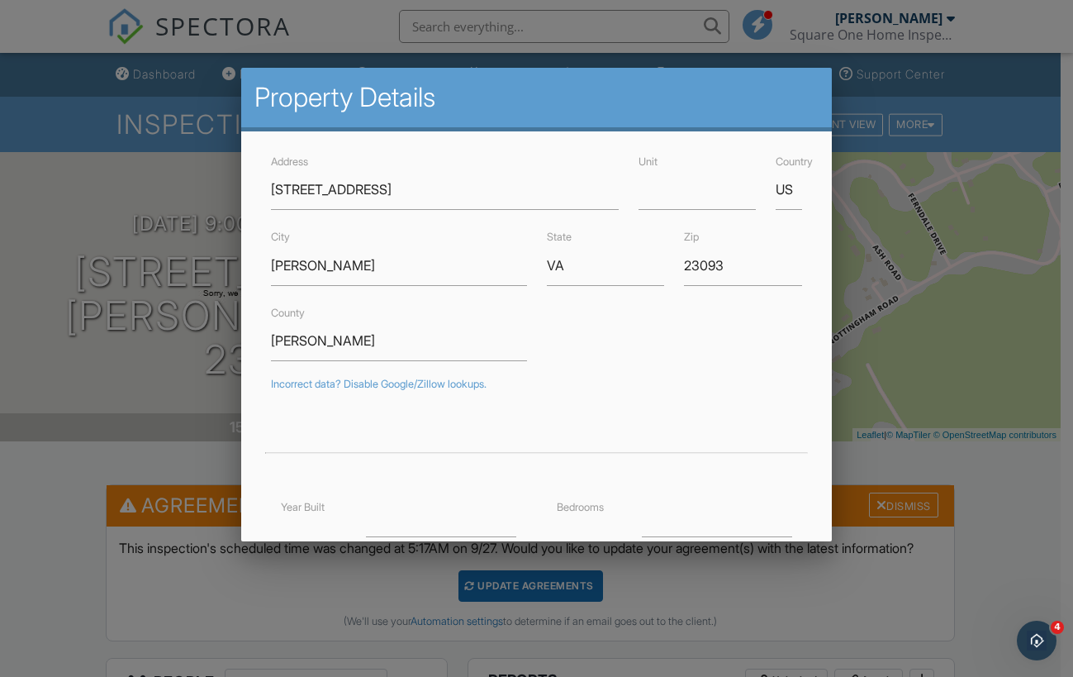
click at [43, 338] on div at bounding box center [536, 340] width 1073 height 846
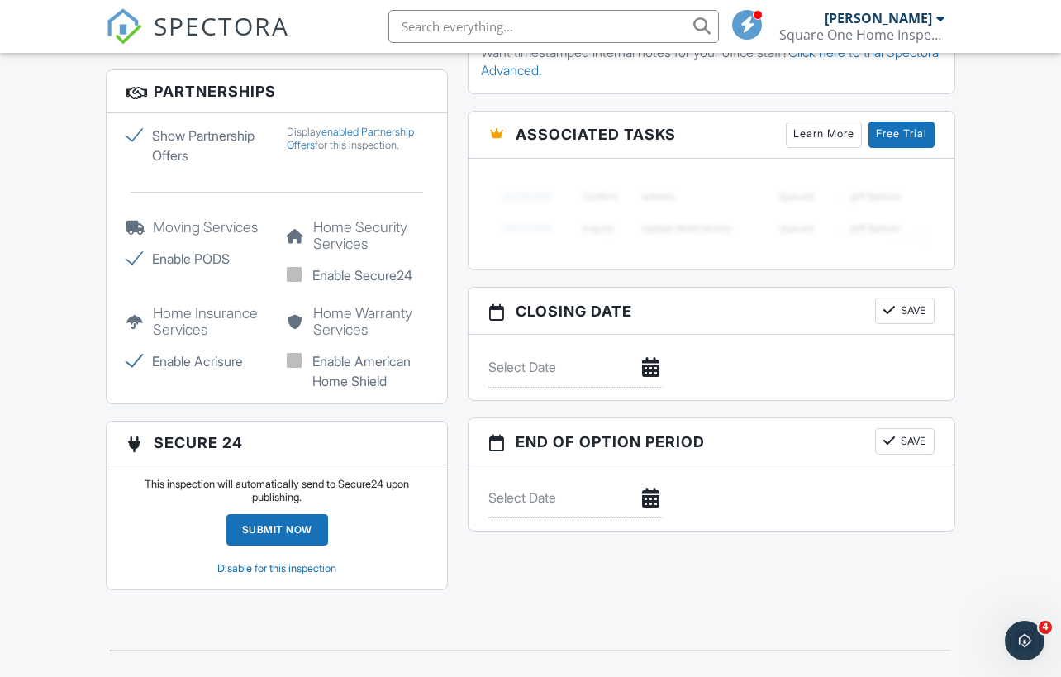
scroll to position [1561, 0]
